Goal: Information Seeking & Learning: Understand process/instructions

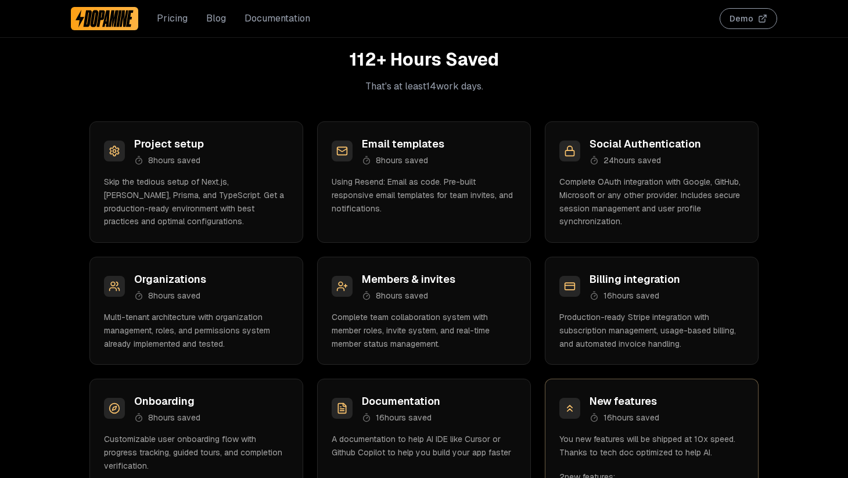
scroll to position [1359, 0]
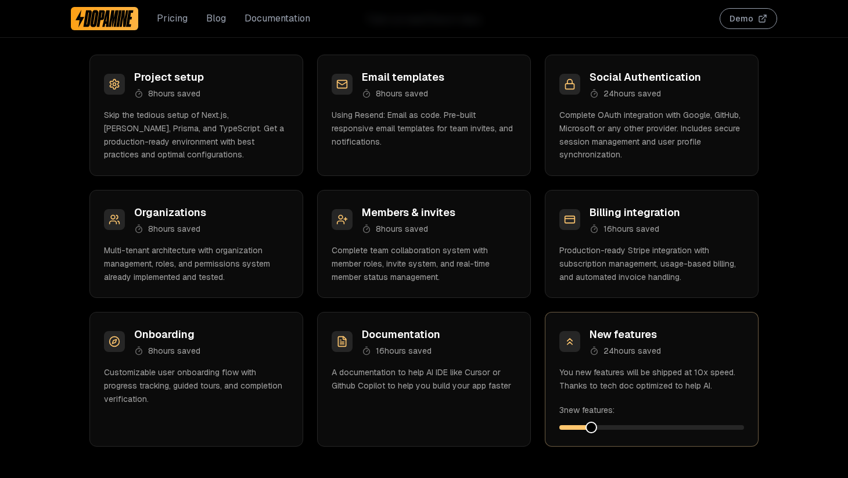
click at [597, 428] on span at bounding box center [592, 428] width 12 height 12
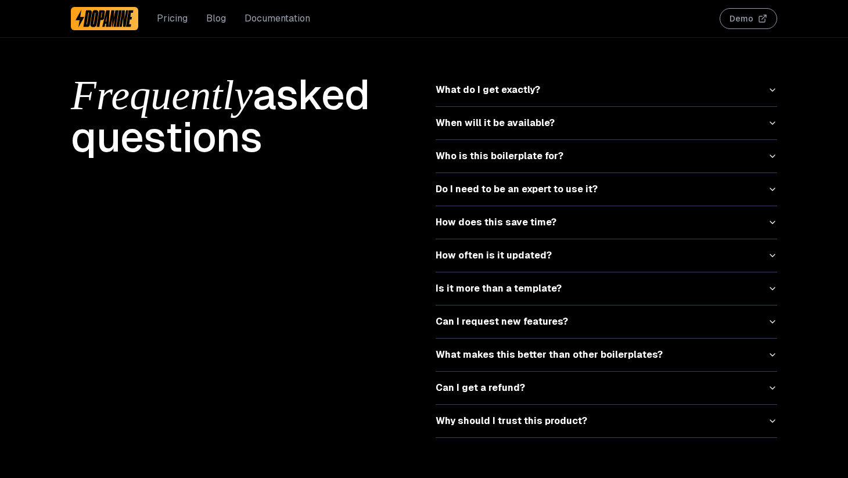
scroll to position [5148, 0]
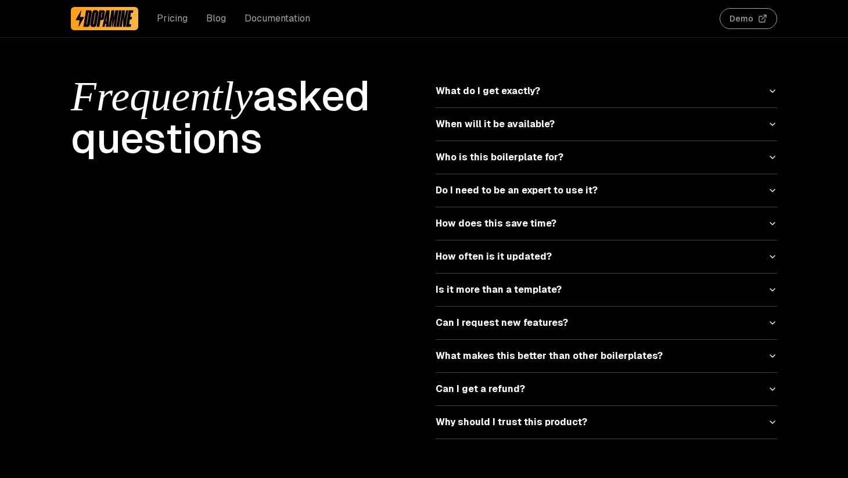
click at [527, 76] on button "What do I get exactly?" at bounding box center [607, 91] width 342 height 33
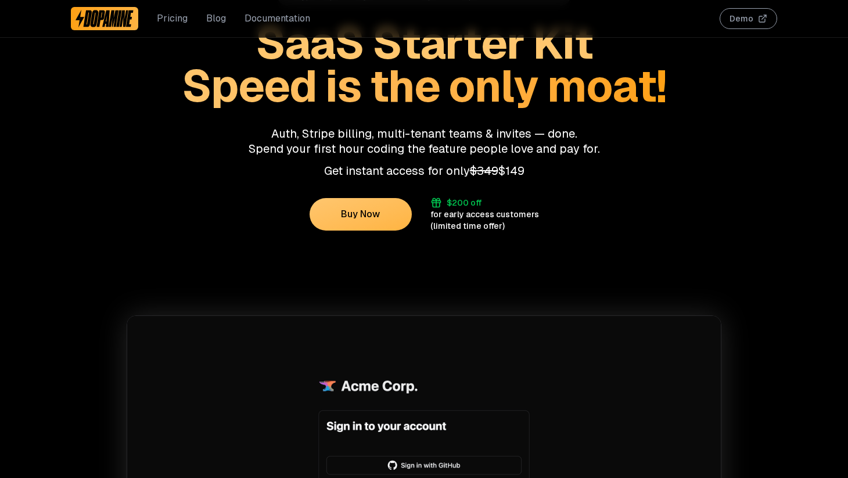
scroll to position [0, 0]
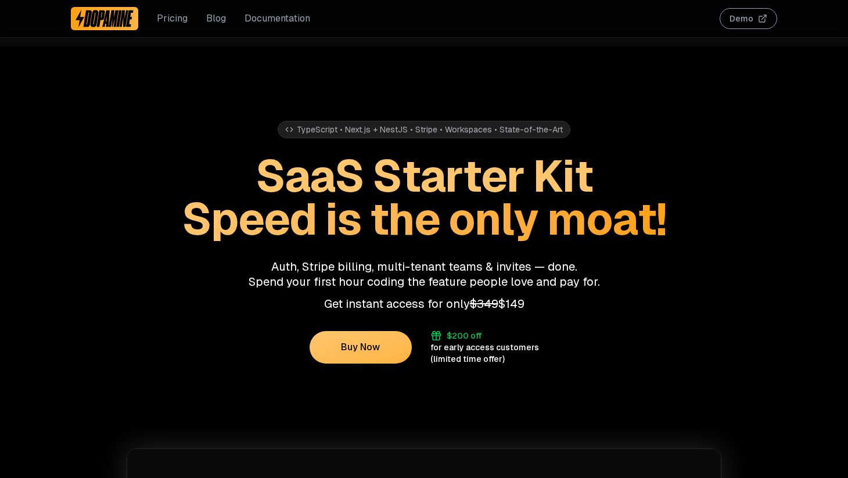
click at [778, 16] on div "Pricing Blog Documentation Demo" at bounding box center [424, 18] width 744 height 37
click at [754, 15] on button "Demo" at bounding box center [749, 18] width 58 height 21
click at [217, 17] on link "Blog" at bounding box center [216, 19] width 20 height 14
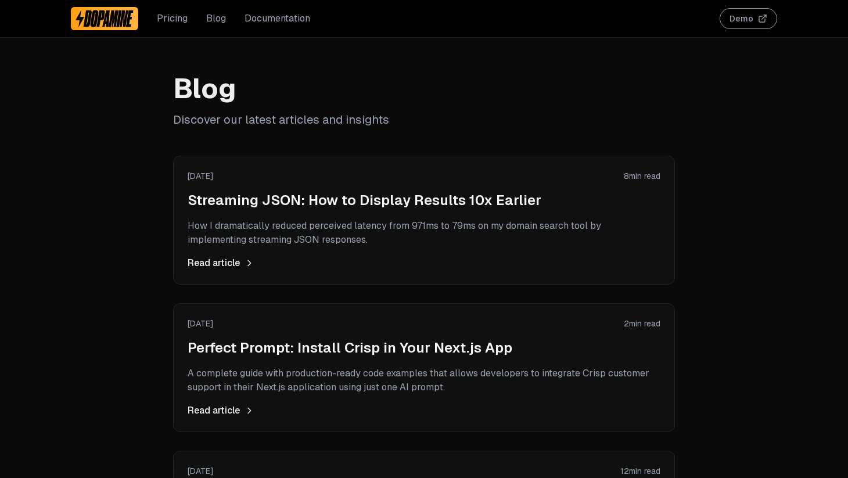
click at [250, 21] on link "Documentation" at bounding box center [278, 19] width 66 height 14
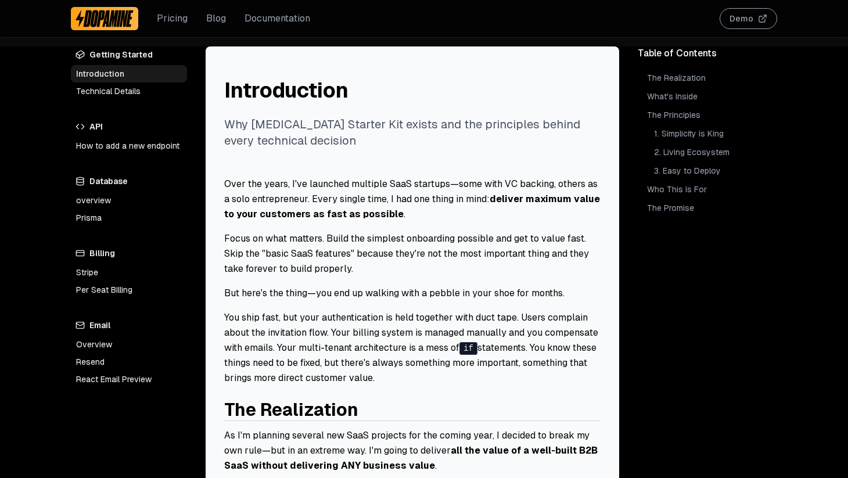
click at [130, 89] on link "Technical Details" at bounding box center [129, 90] width 116 height 17
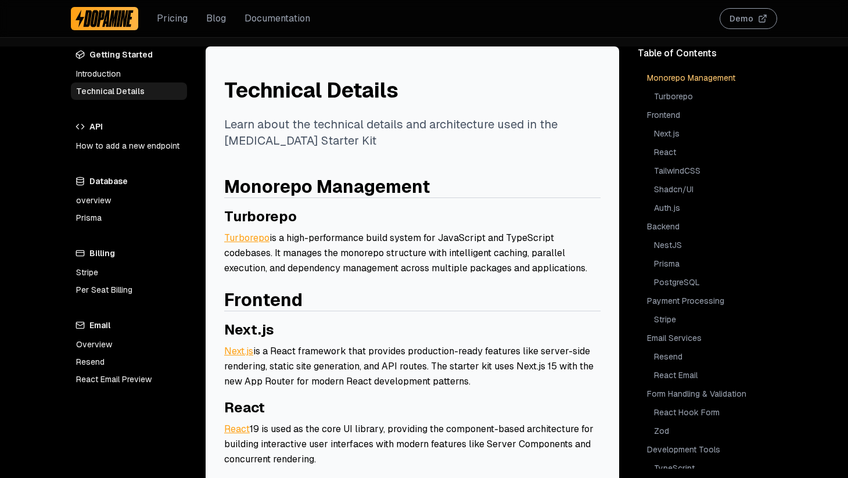
click at [130, 133] on h4 "API" at bounding box center [129, 127] width 116 height 16
click at [95, 127] on h4 "API" at bounding box center [129, 127] width 116 height 16
click at [101, 141] on link "How to add a new endpoint" at bounding box center [129, 145] width 116 height 17
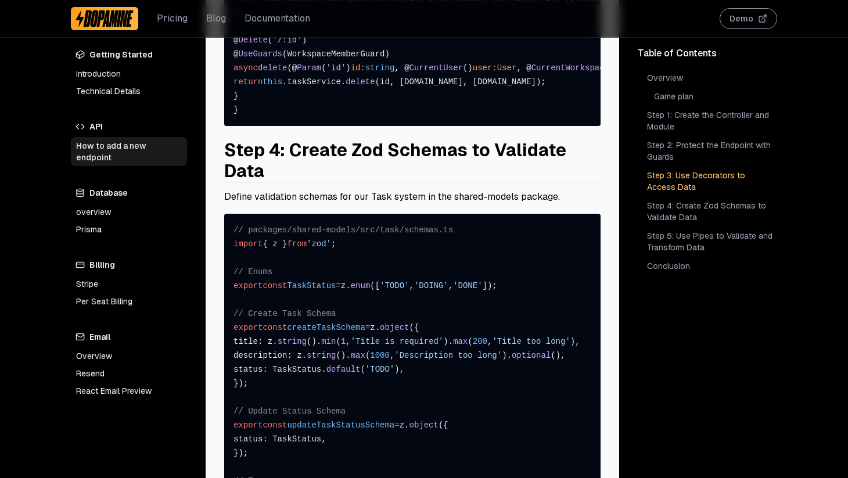
scroll to position [2909, 0]
